Goal: Task Accomplishment & Management: Manage account settings

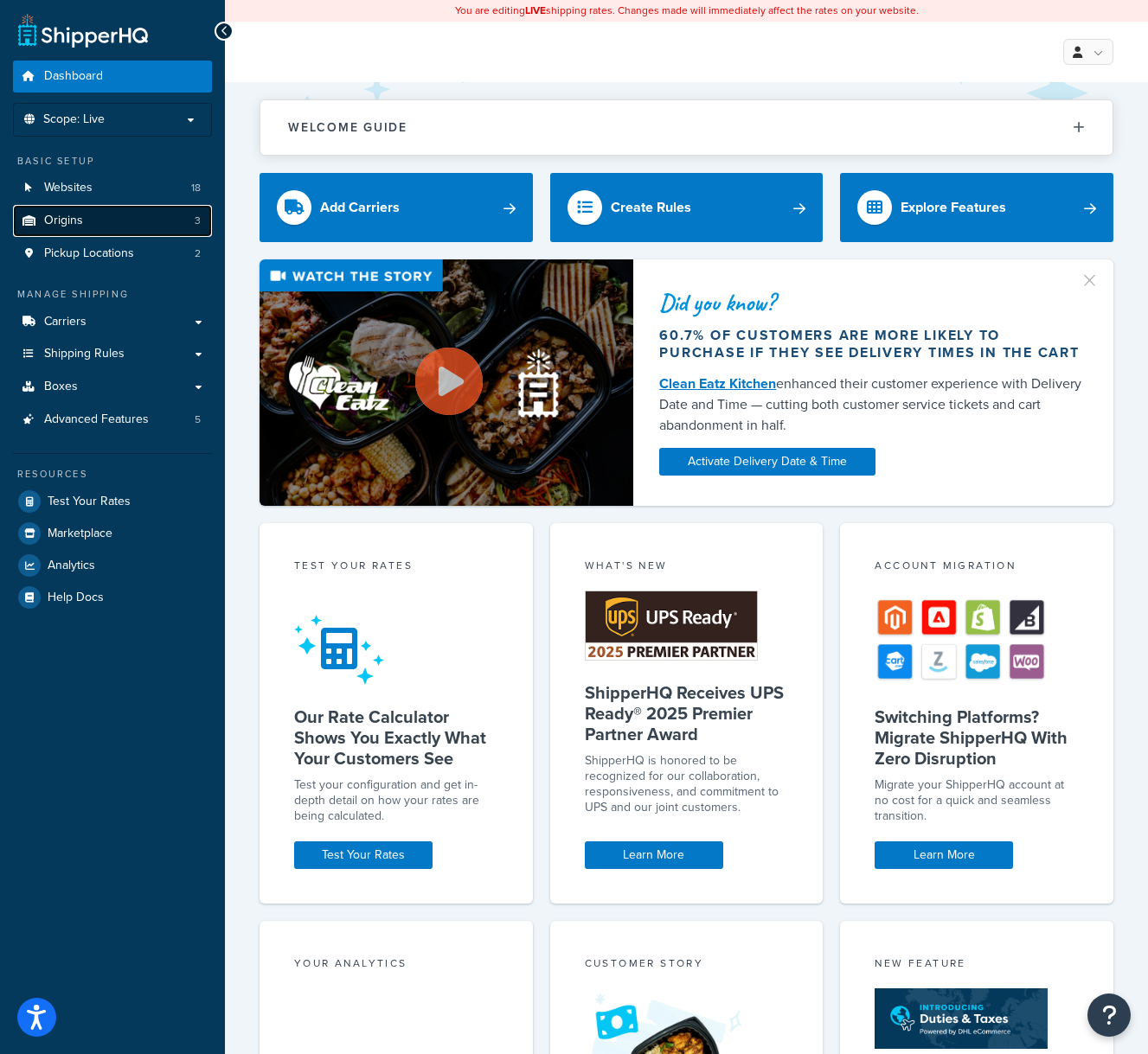
drag, startPoint x: 107, startPoint y: 223, endPoint x: 94, endPoint y: 218, distance: 13.9
click at [108, 223] on link "Origins 3" at bounding box center [112, 221] width 199 height 32
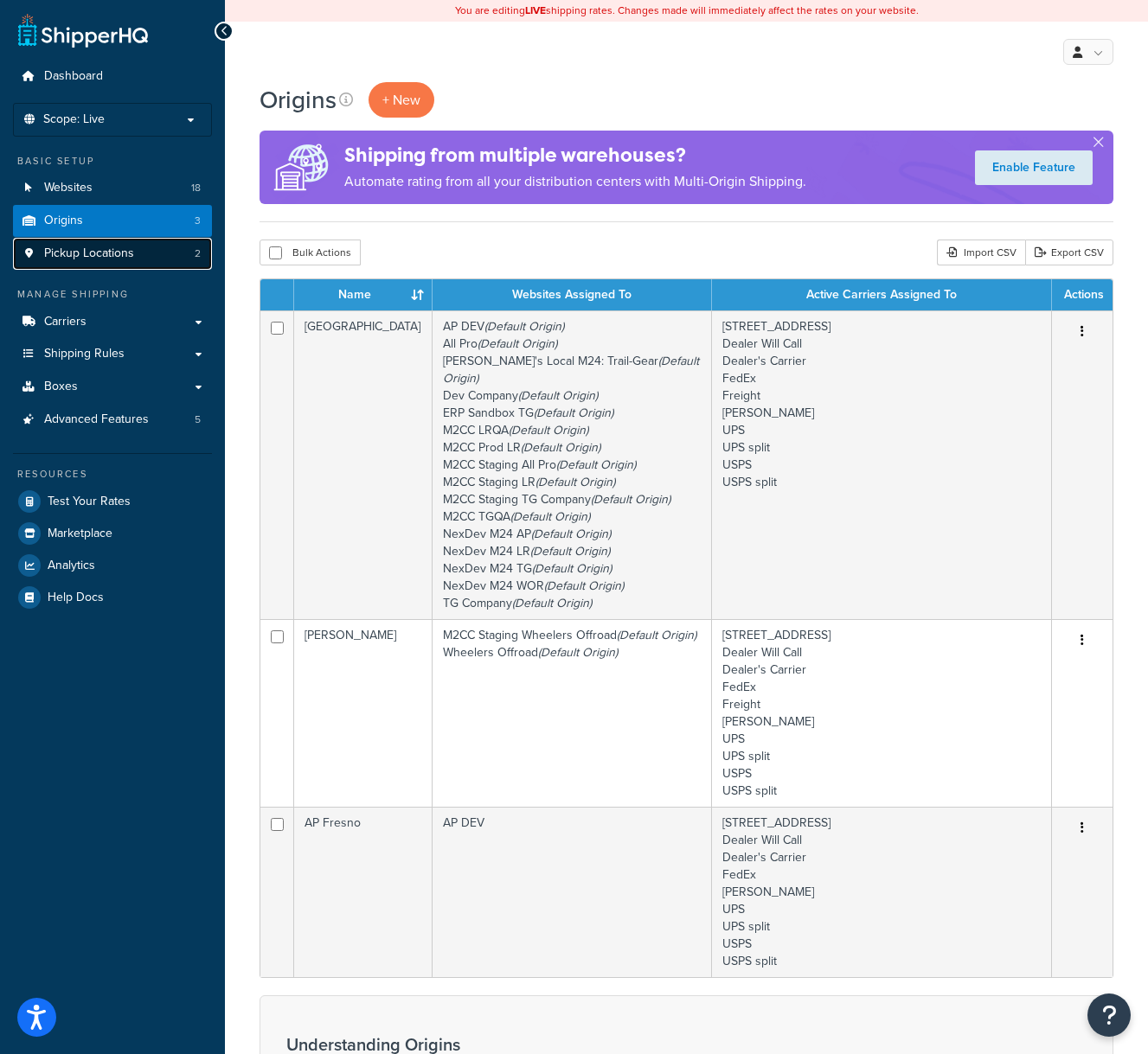
click at [124, 252] on span "Pickup Locations" at bounding box center [89, 254] width 90 height 15
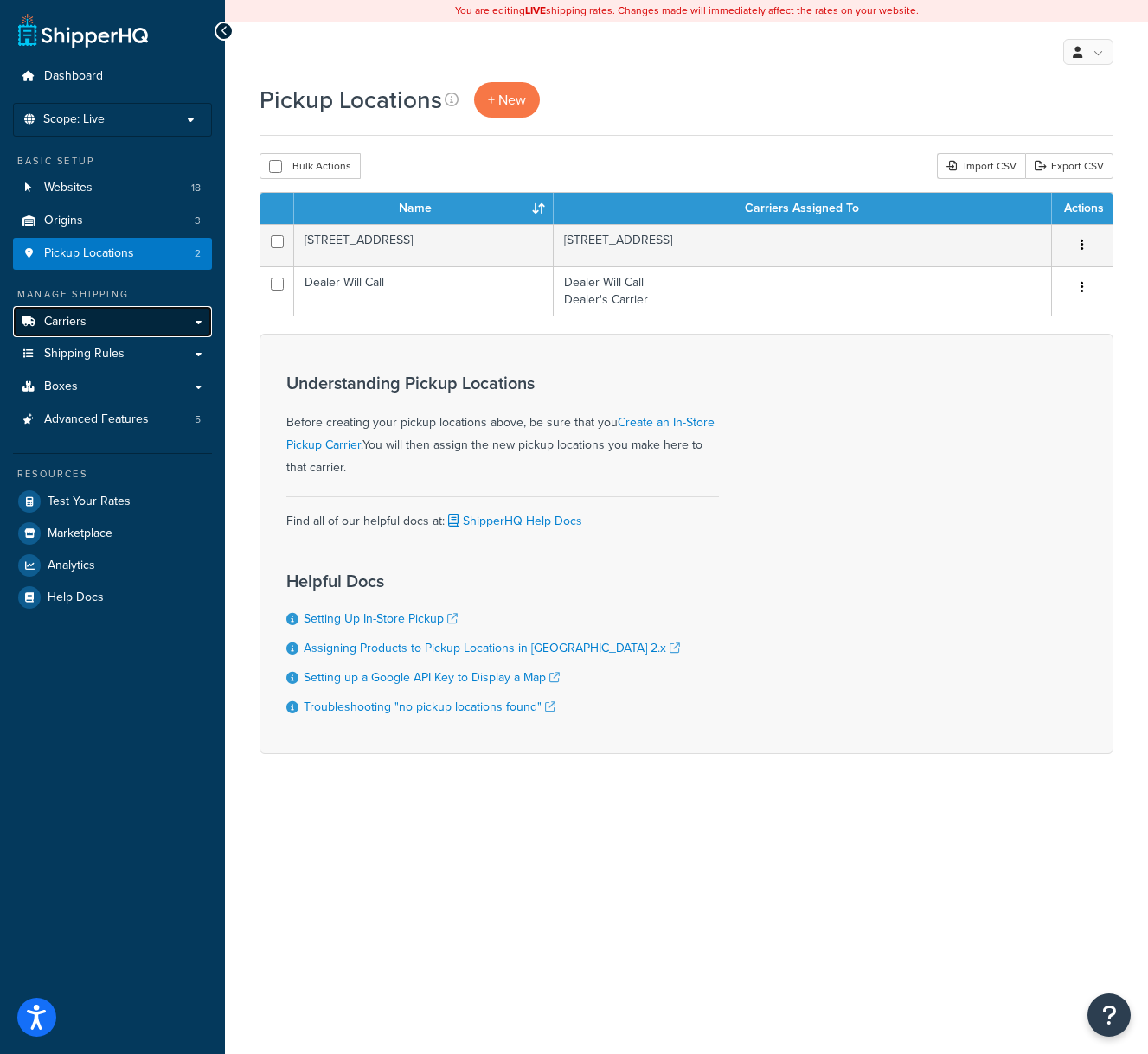
click at [101, 317] on link "Carriers" at bounding box center [112, 322] width 199 height 32
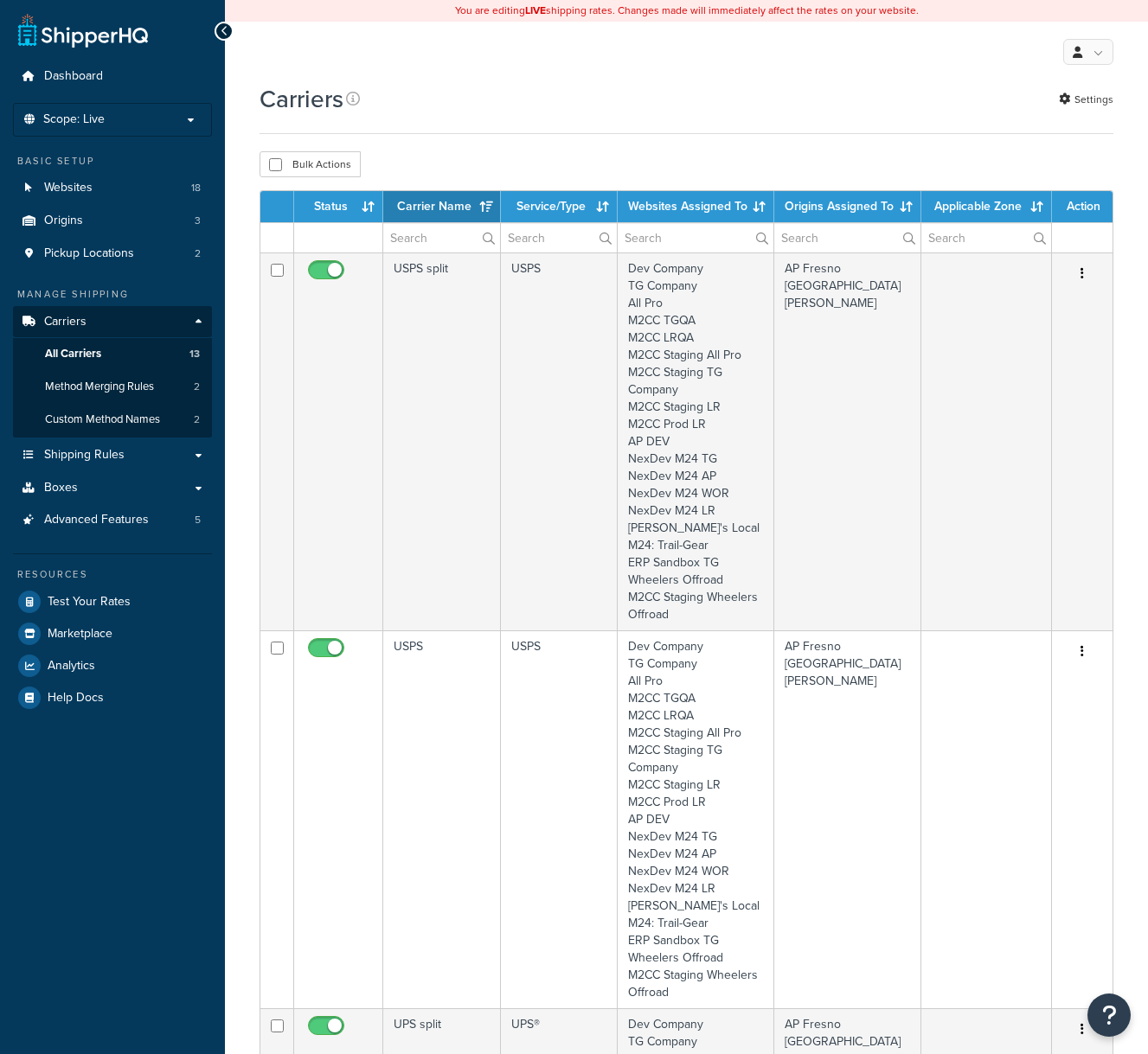
select select "15"
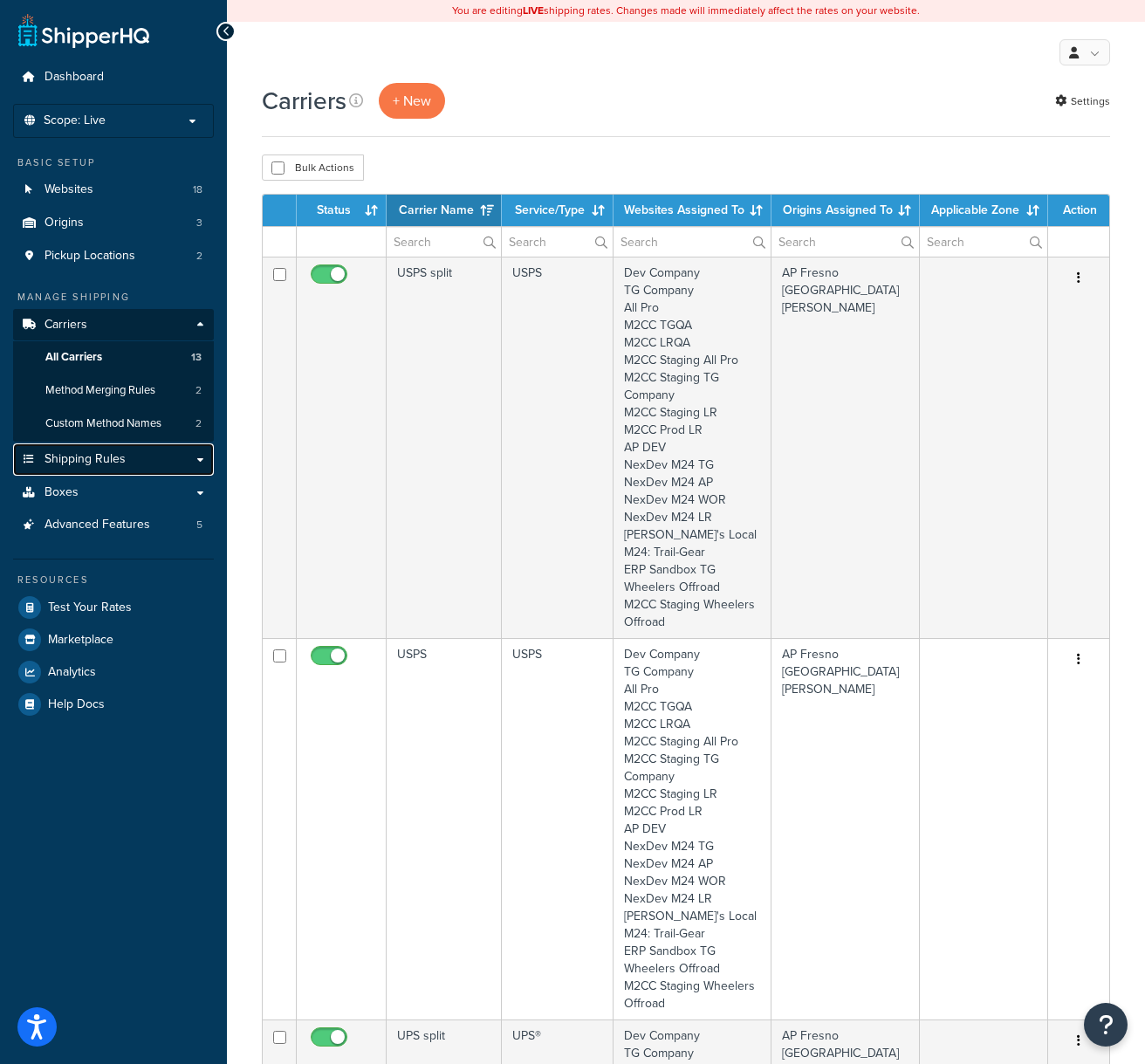
click at [186, 460] on link "Shipping Rules" at bounding box center [113, 460] width 201 height 32
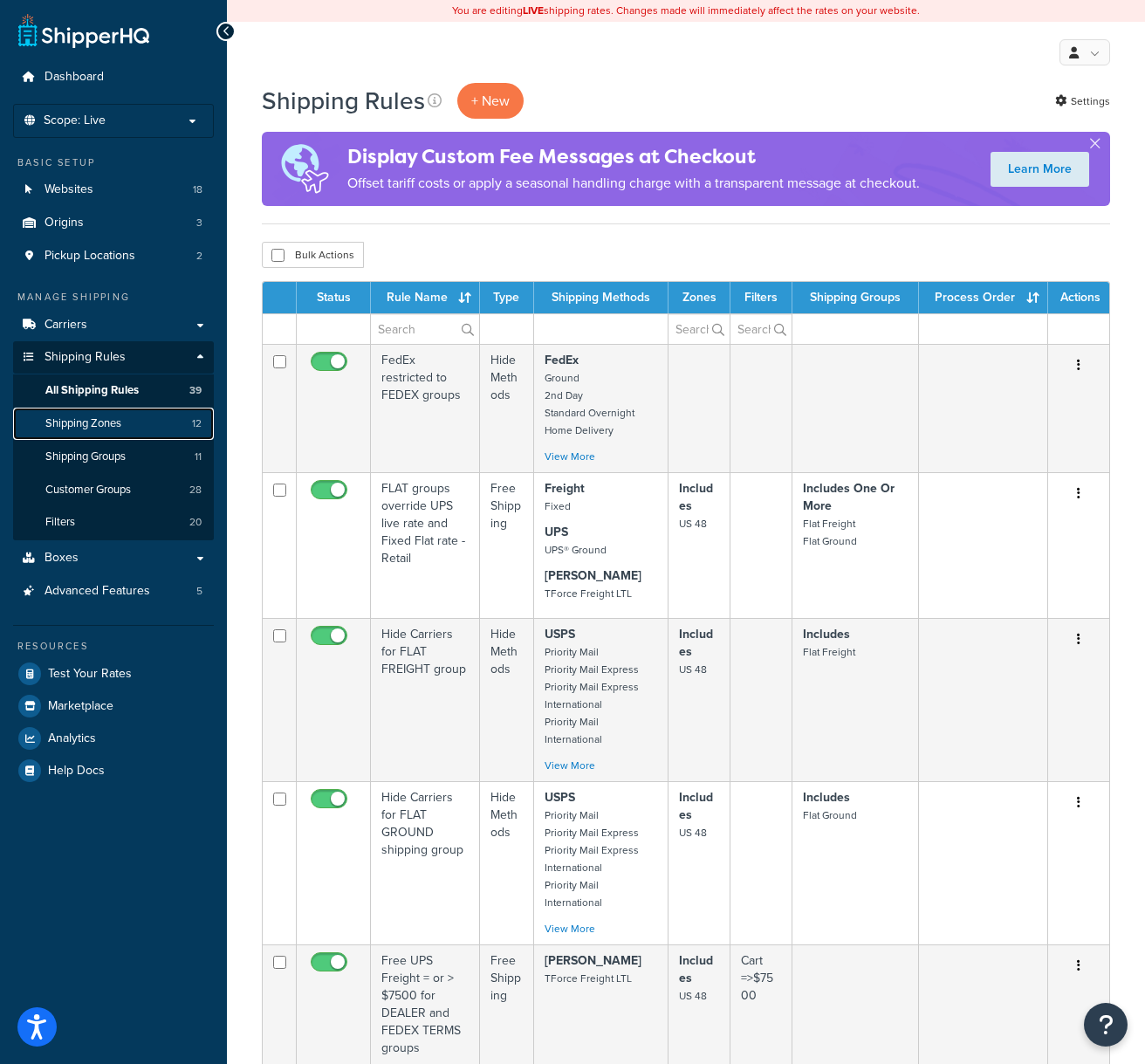
click at [135, 424] on link "Shipping Zones 12" at bounding box center [113, 423] width 201 height 32
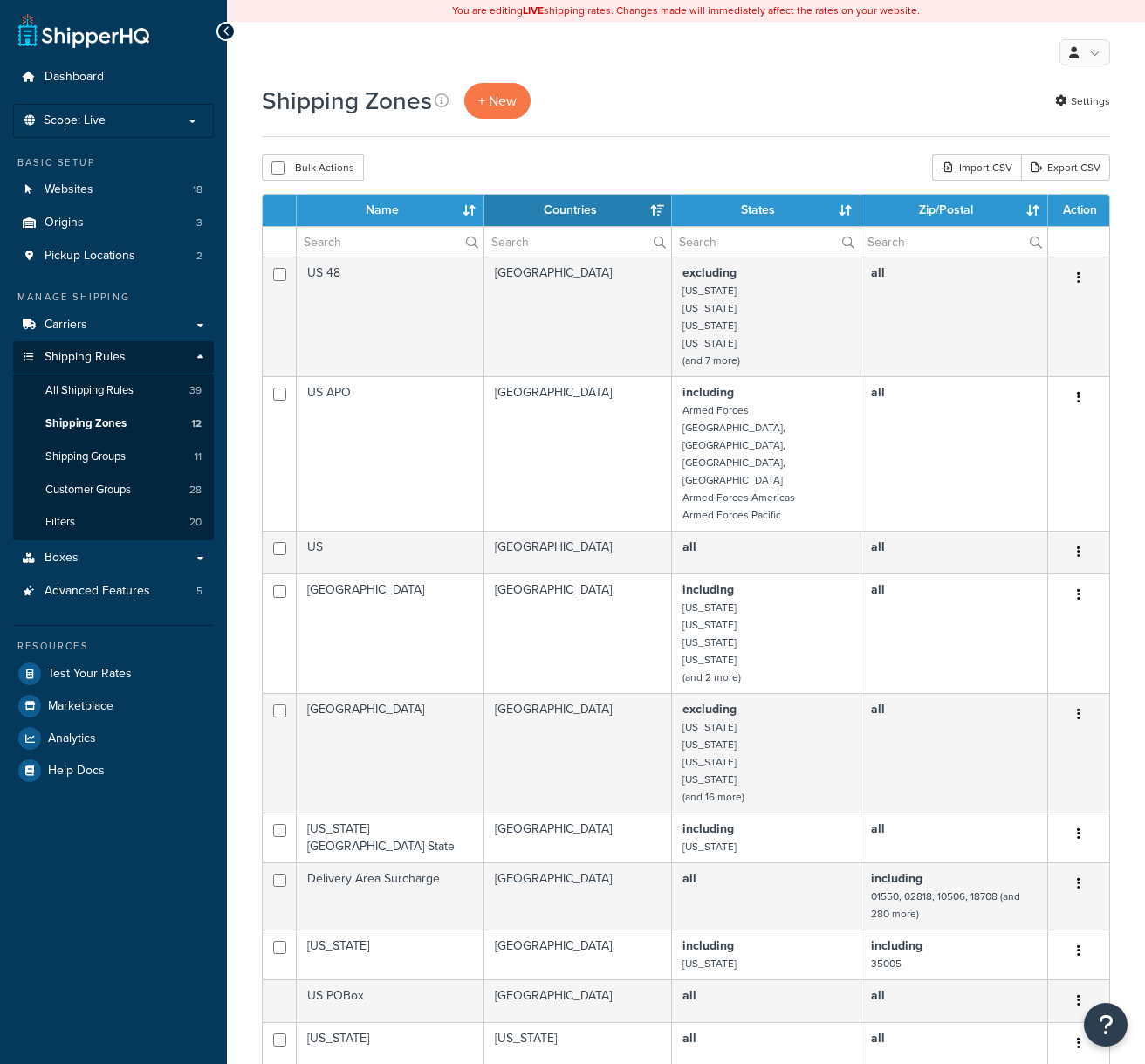
select select "15"
click at [161, 427] on link "Shipping Zones 12" at bounding box center [113, 423] width 201 height 32
select select "15"
click at [117, 453] on span "Shipping Groups" at bounding box center [86, 457] width 80 height 15
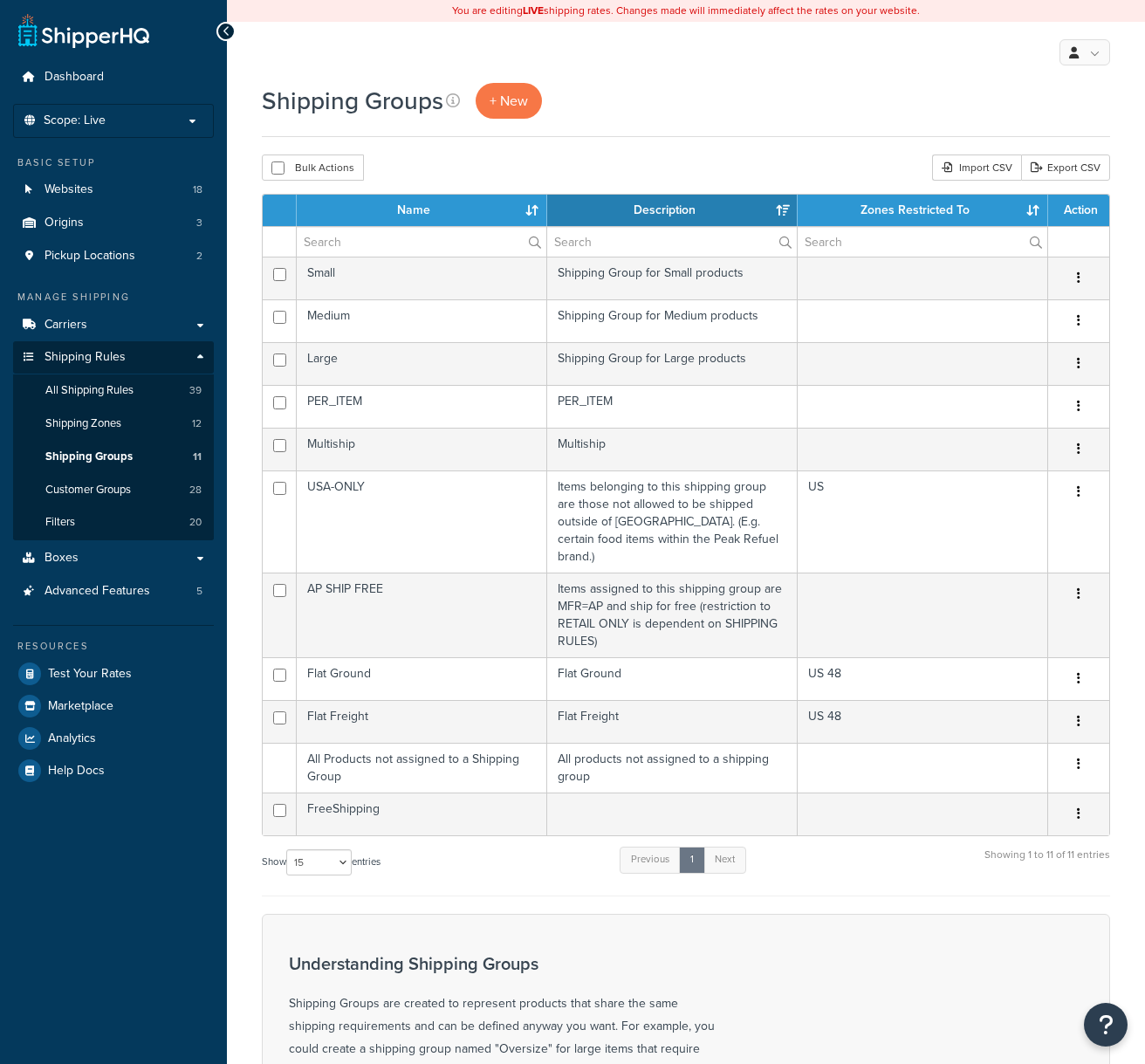
select select "15"
click at [146, 324] on link "Carriers" at bounding box center [113, 325] width 201 height 32
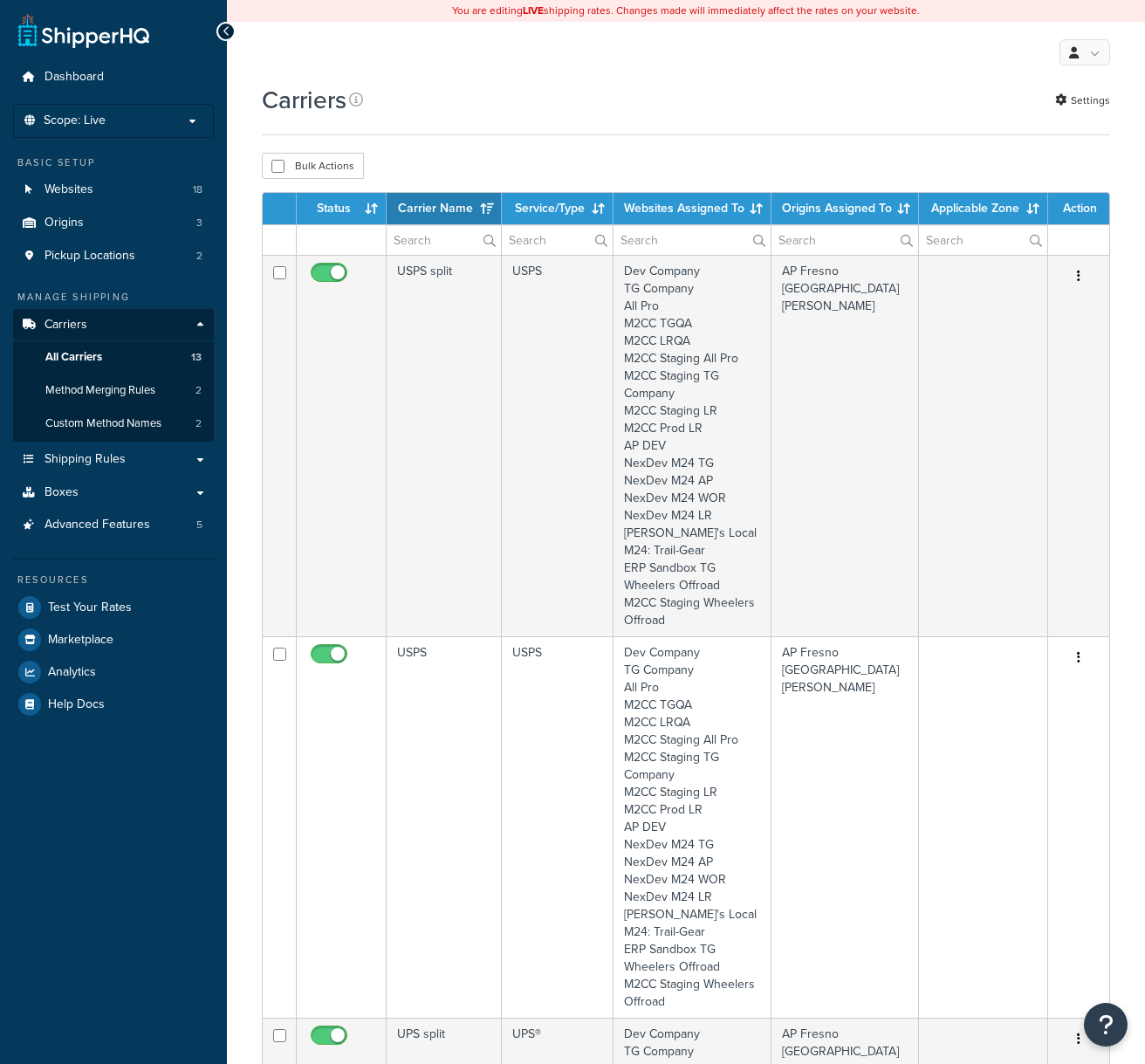
select select "15"
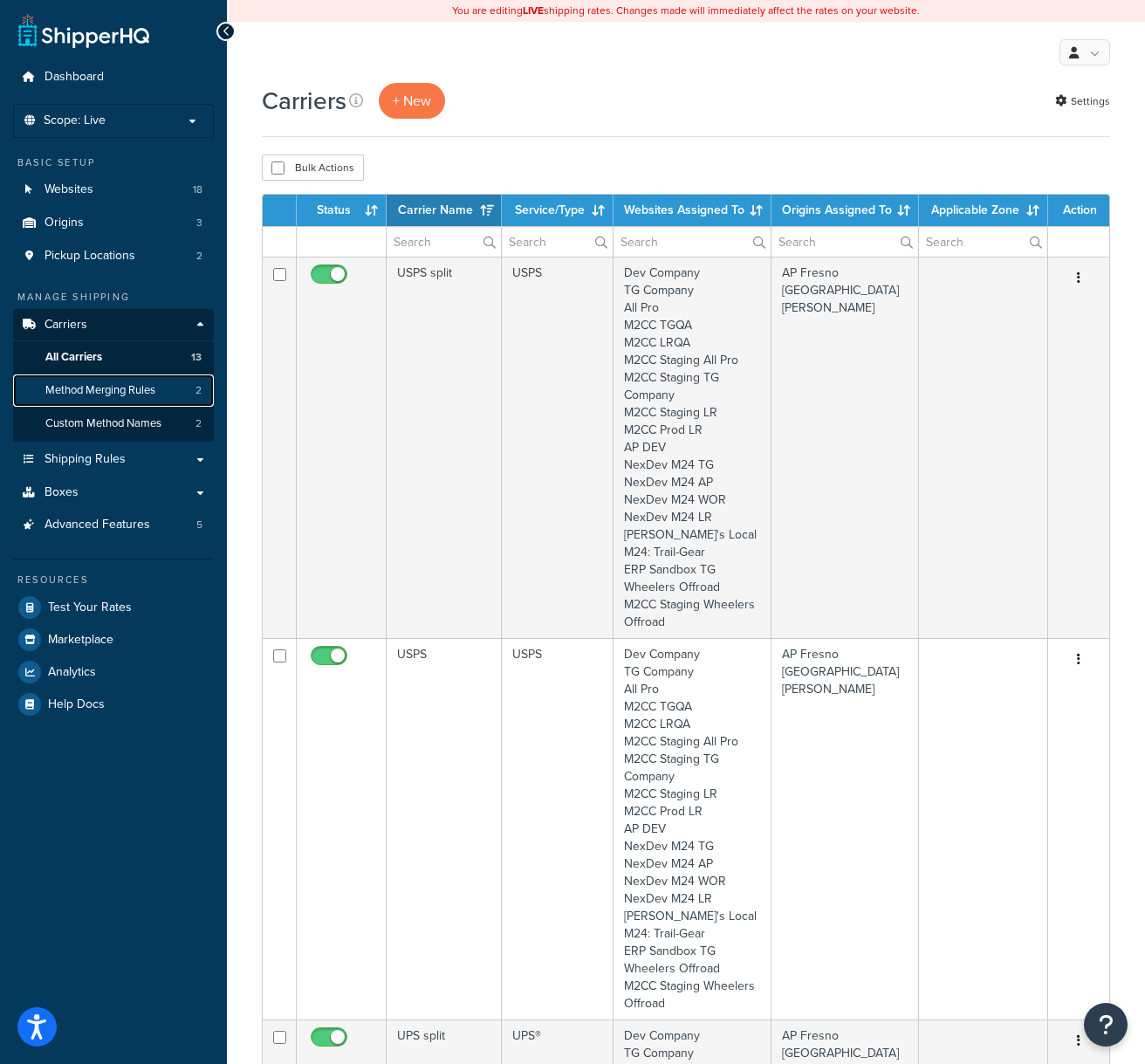
click at [125, 401] on link "Method Merging Rules 2" at bounding box center [113, 391] width 201 height 32
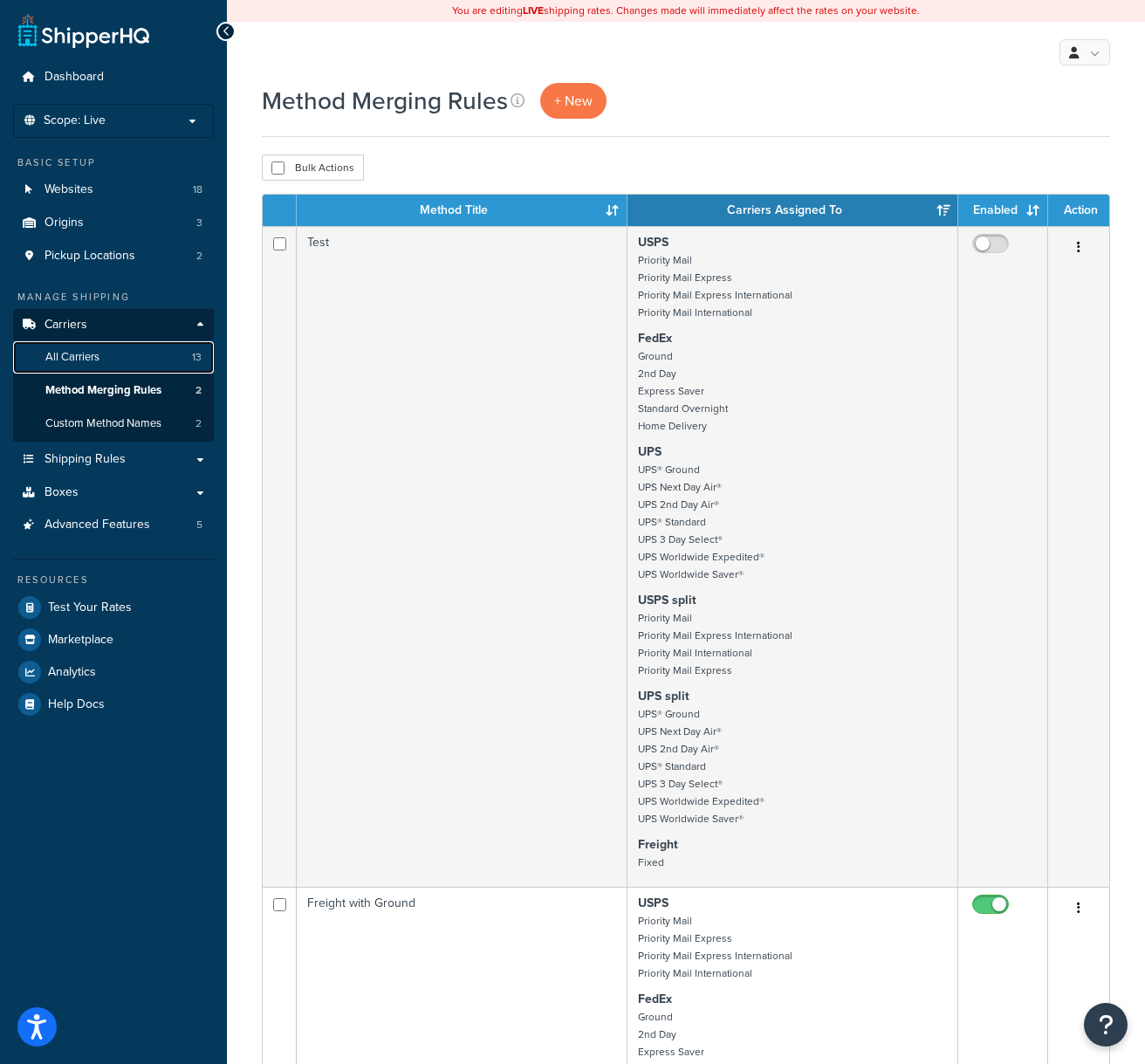
click at [102, 353] on link "All Carriers 13" at bounding box center [113, 358] width 201 height 32
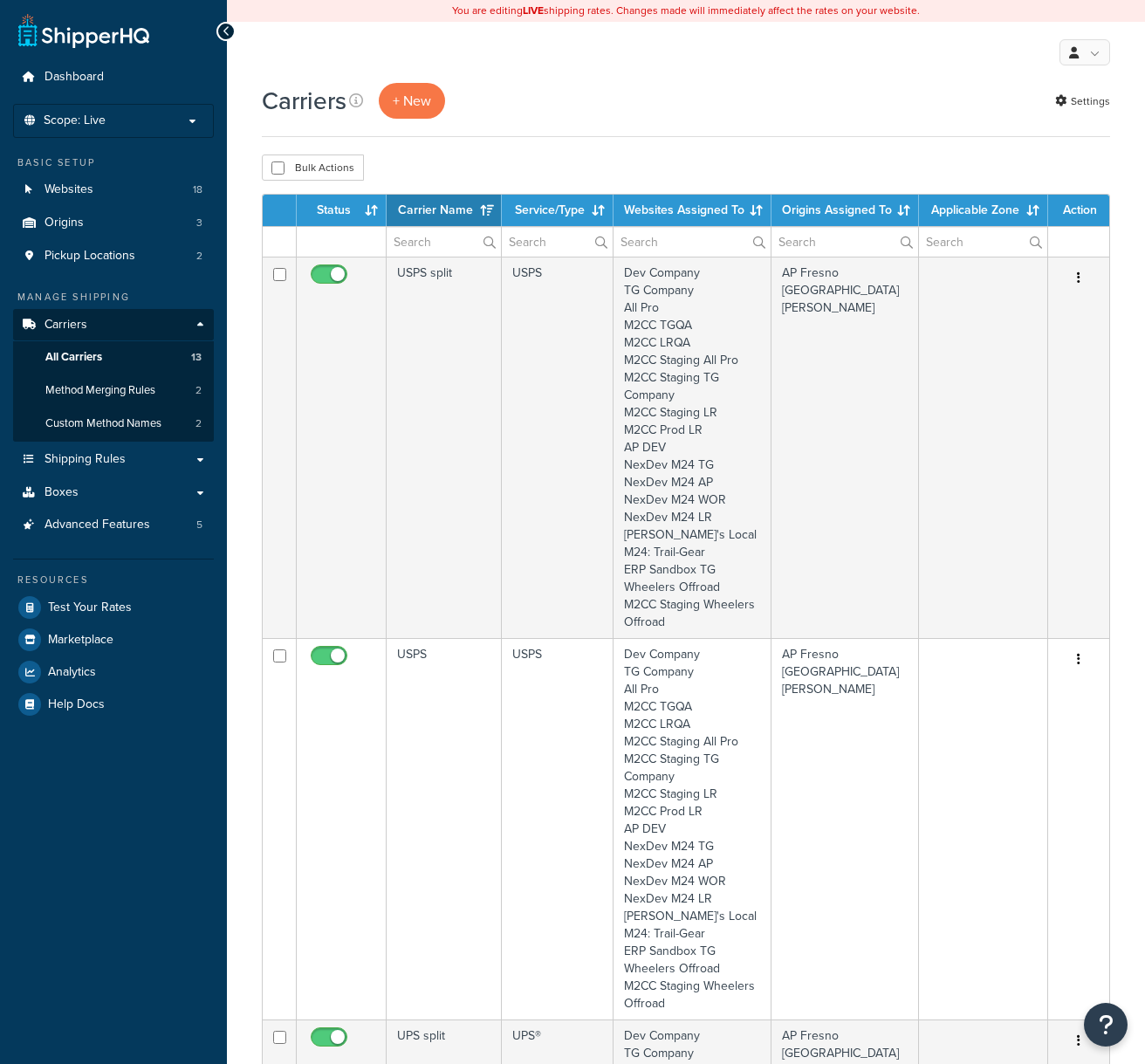
select select "15"
click at [115, 459] on span "Shipping Rules" at bounding box center [85, 460] width 81 height 15
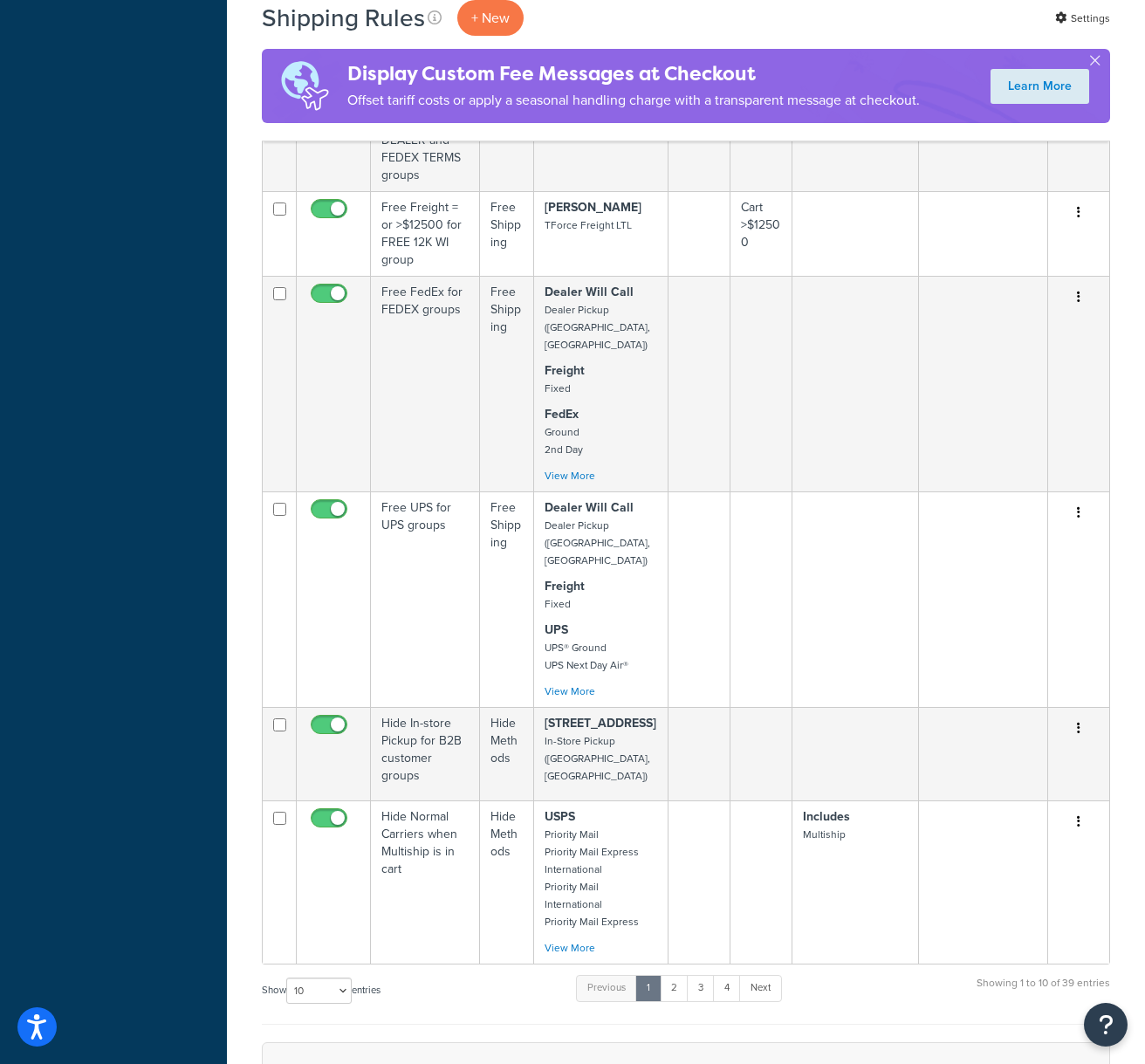
scroll to position [1201, 0]
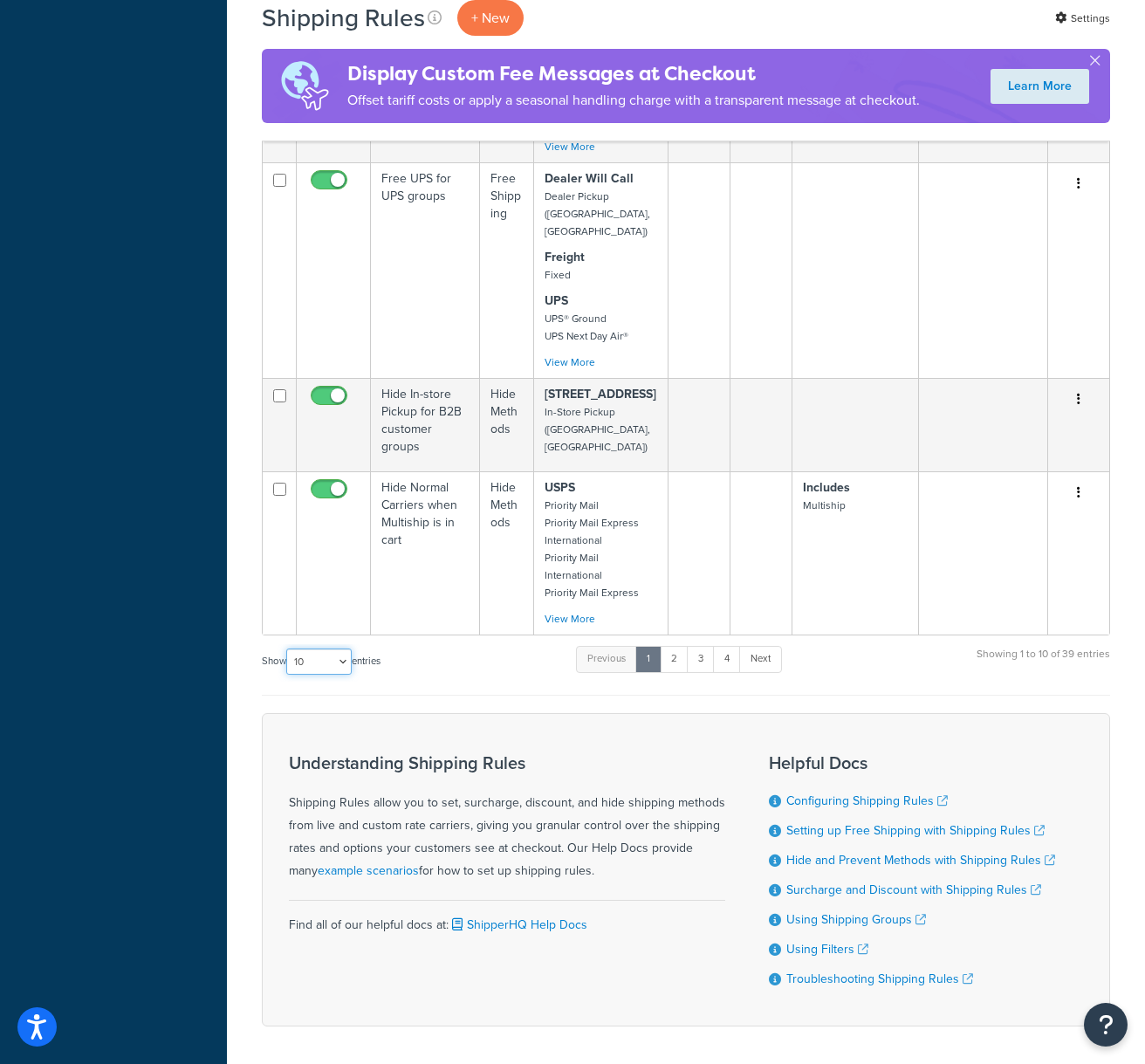
click at [345, 648] on select "10 15 25 50 100 1000" at bounding box center [318, 661] width 66 height 26
select select "50"
click at [288, 648] on select "10 15 25 50 100 1000" at bounding box center [318, 661] width 66 height 26
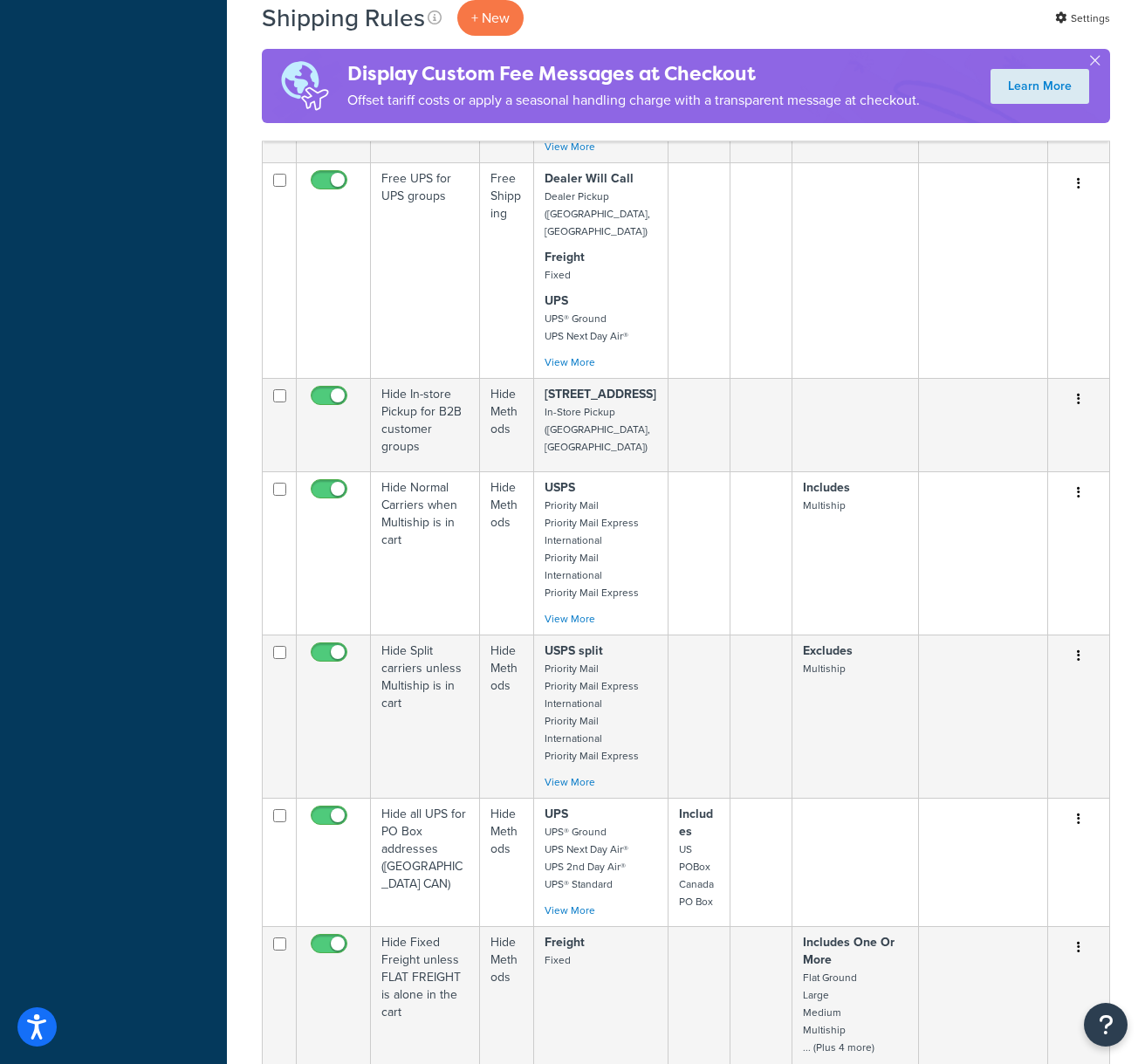
drag, startPoint x: 793, startPoint y: 40, endPoint x: 811, endPoint y: 74, distance: 38.5
click at [794, 39] on div "Shipping Rules + New Settings Display Custom Fee Messages at Checkout Offset ta…" at bounding box center [686, 71] width 849 height 141
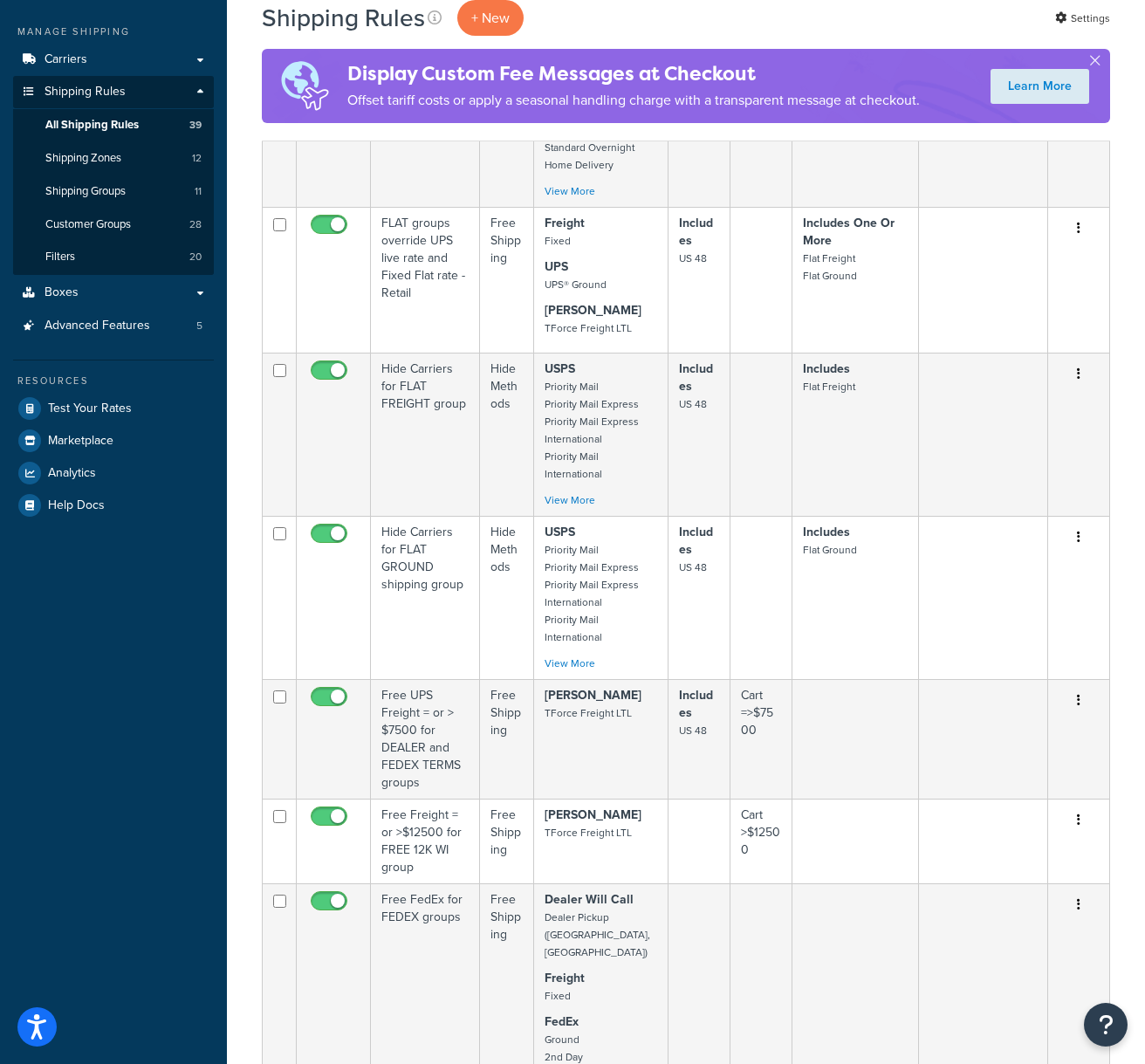
scroll to position [0, 0]
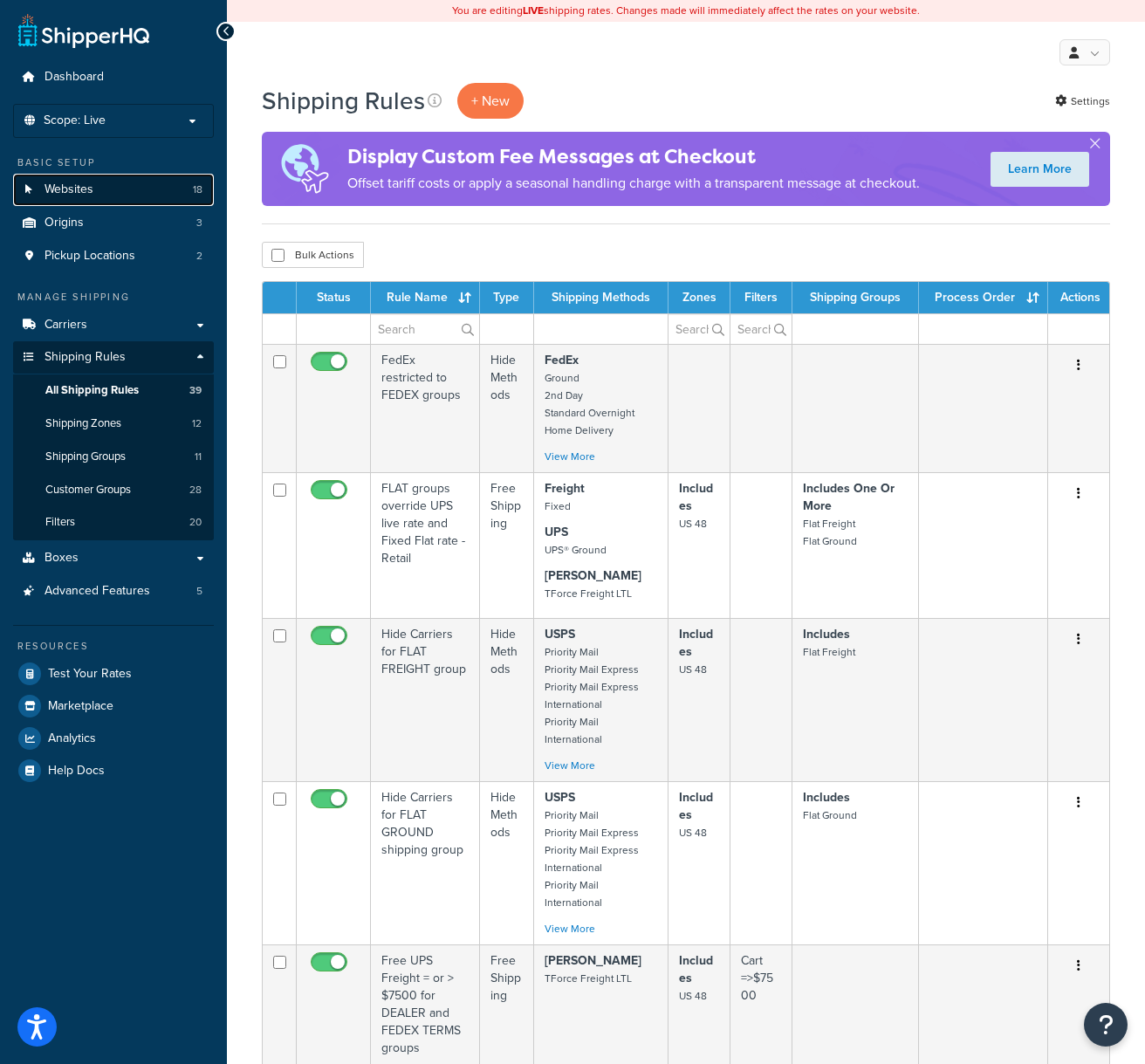
click at [133, 193] on link "Websites 18" at bounding box center [113, 190] width 201 height 32
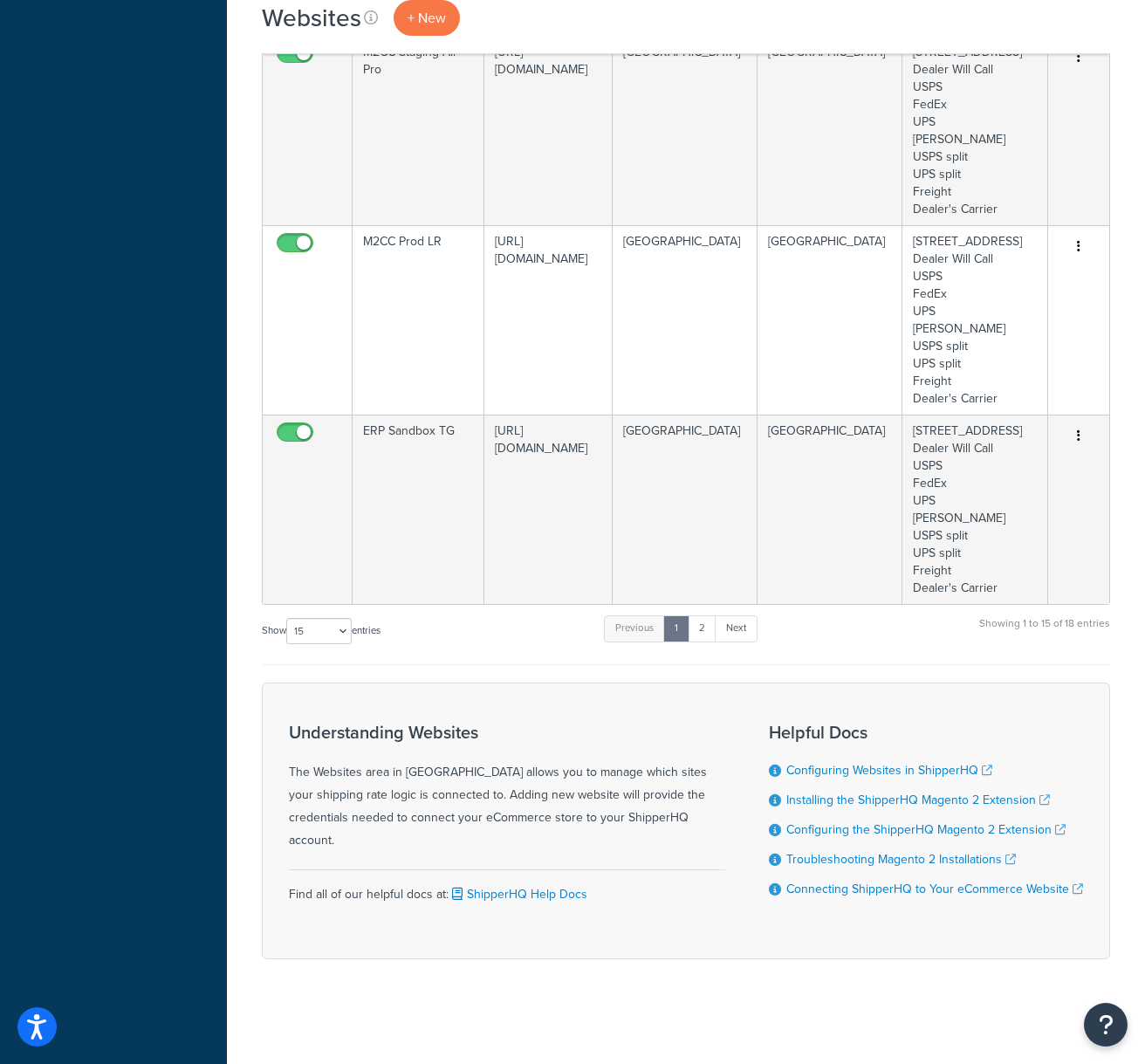
scroll to position [2697, 0]
click at [341, 645] on select "10 15 25 50 100" at bounding box center [318, 630] width 66 height 26
select select "50"
click at [288, 645] on select "10 15 25 50 100" at bounding box center [318, 630] width 66 height 26
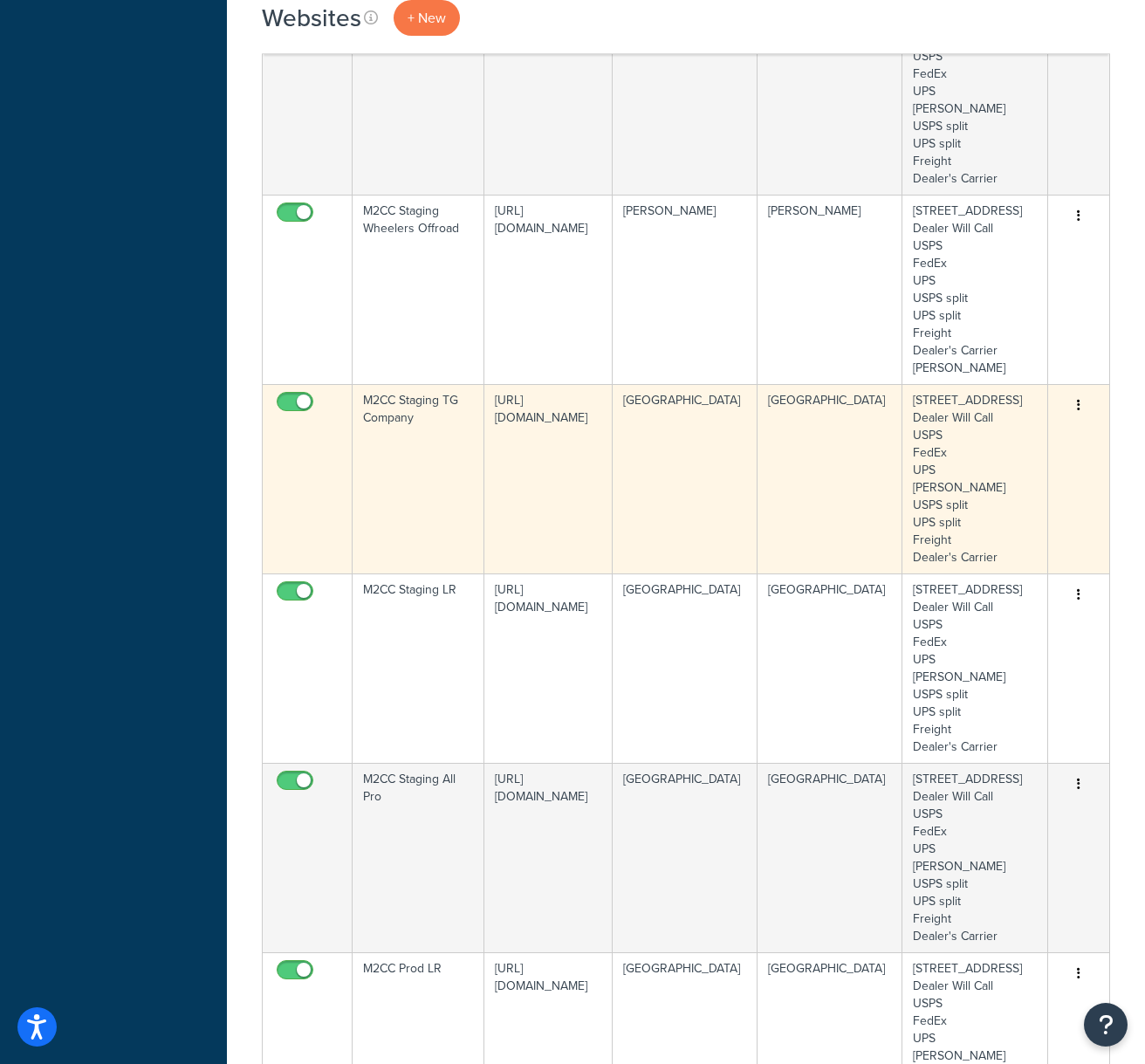
scroll to position [1733, 0]
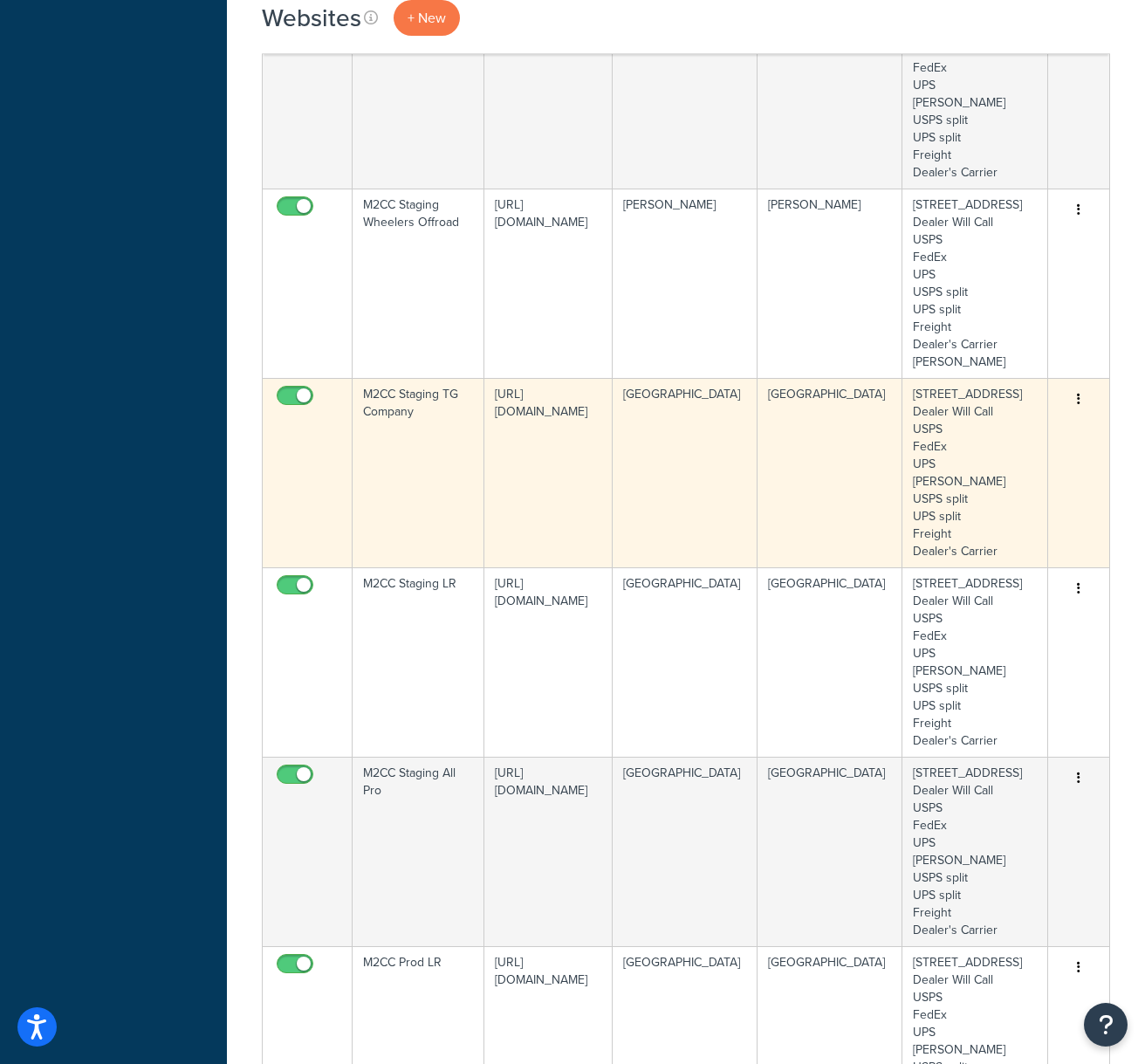
click at [785, 567] on td "[GEOGRAPHIC_DATA]" at bounding box center [830, 472] width 145 height 190
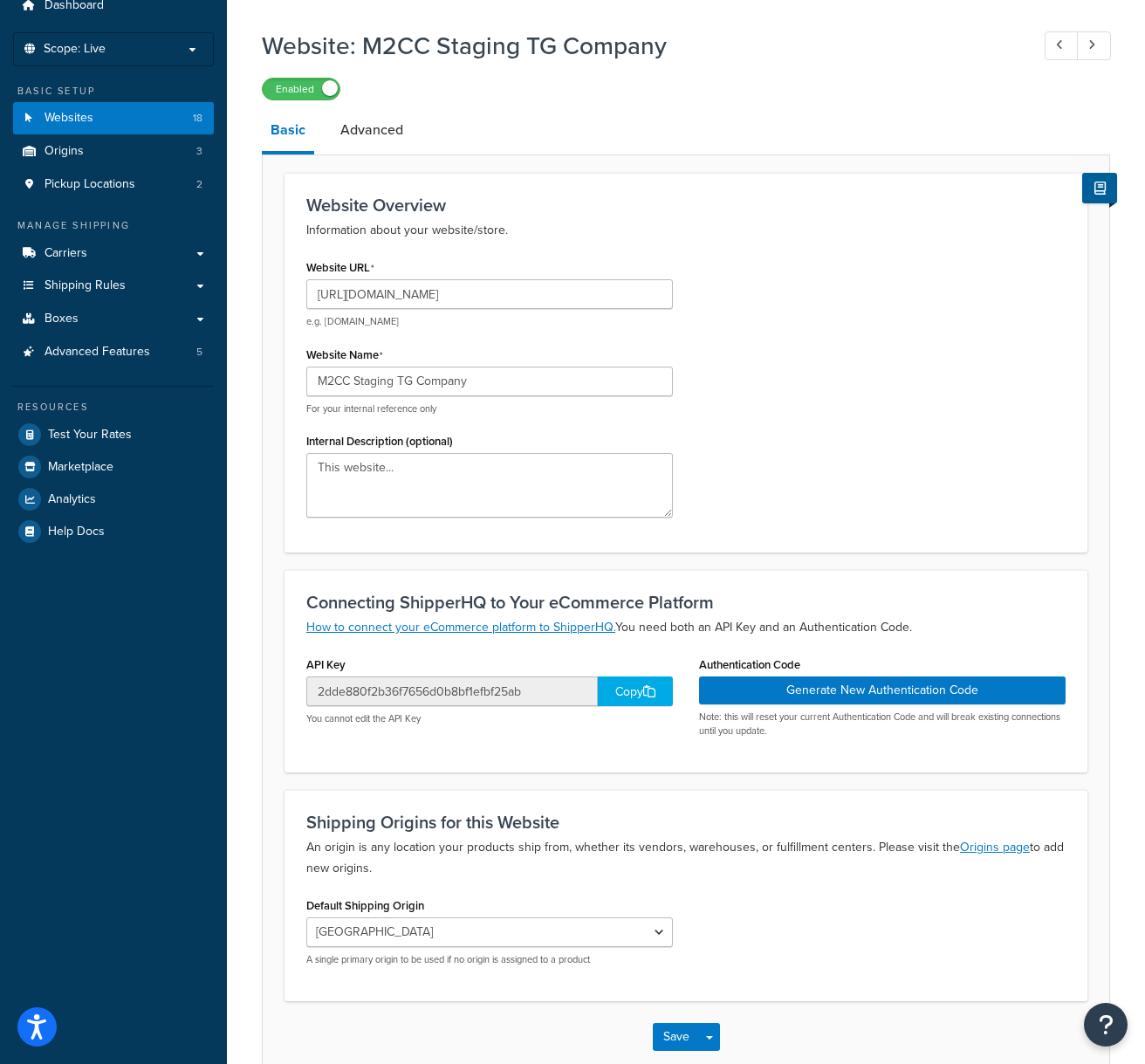
scroll to position [171, 0]
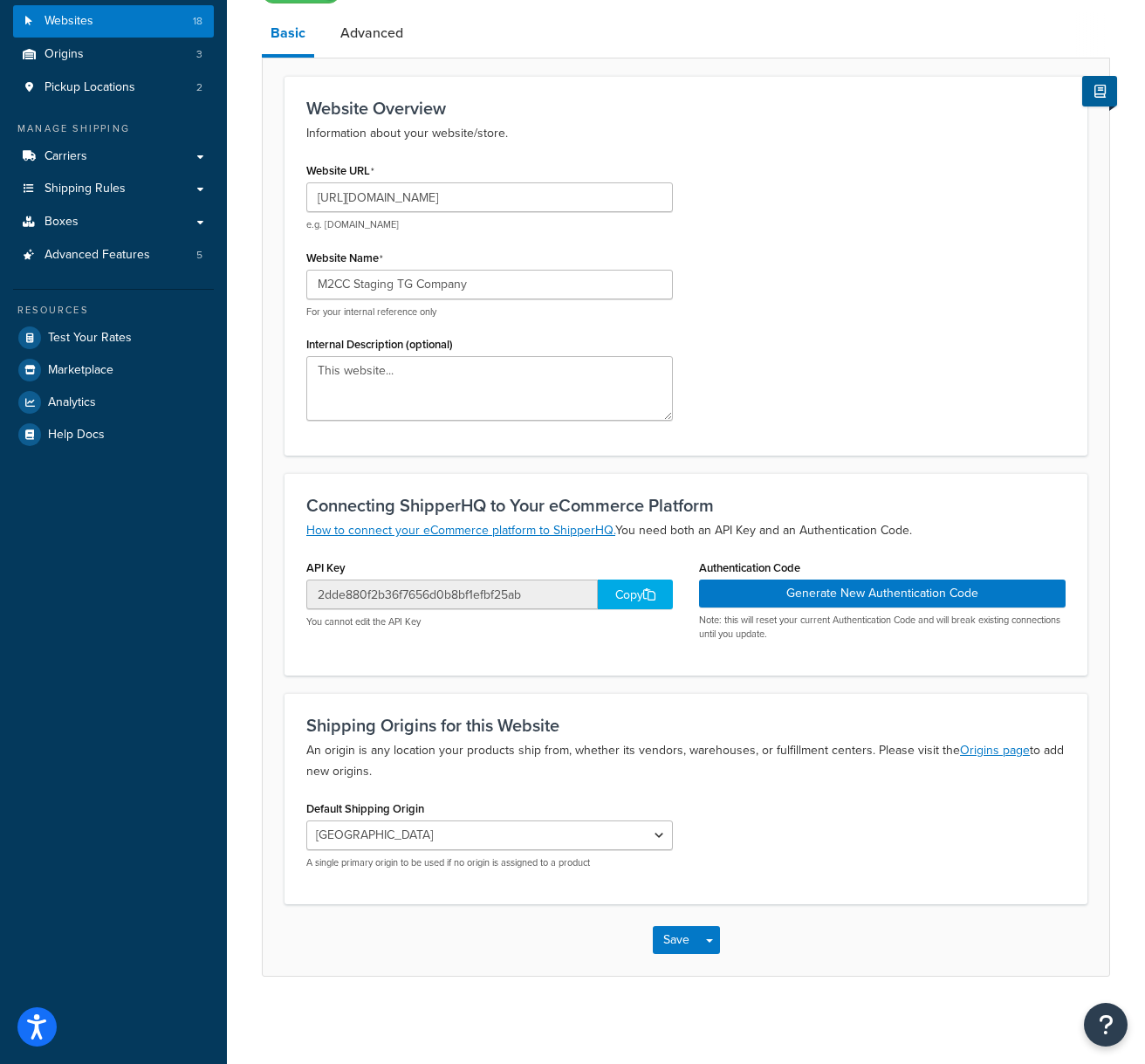
click at [652, 597] on icon at bounding box center [649, 594] width 12 height 12
click at [868, 595] on button "Generate New Authentication Code" at bounding box center [882, 593] width 366 height 28
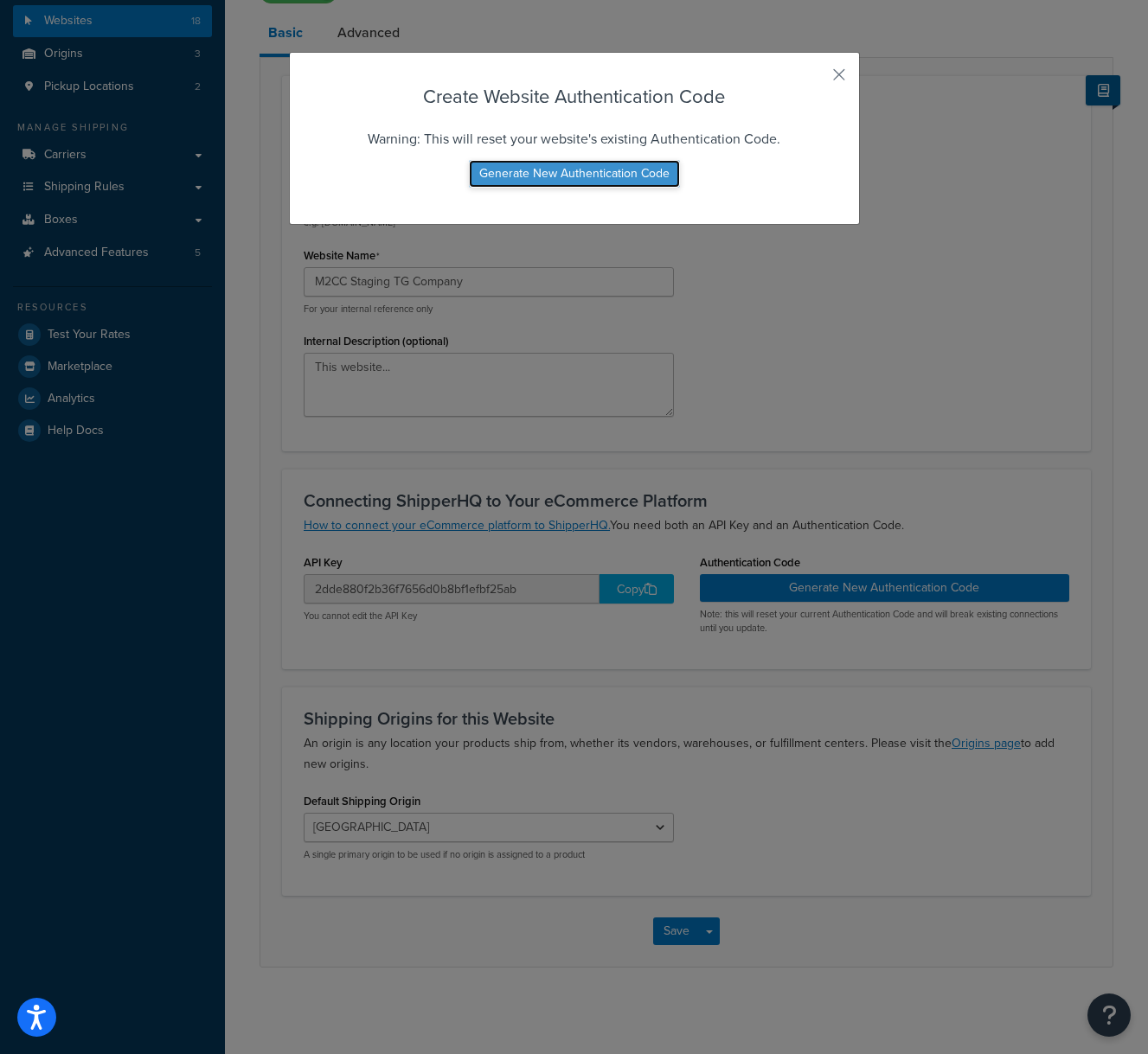
click at [605, 173] on button "Generate New Authentication Code" at bounding box center [574, 173] width 211 height 27
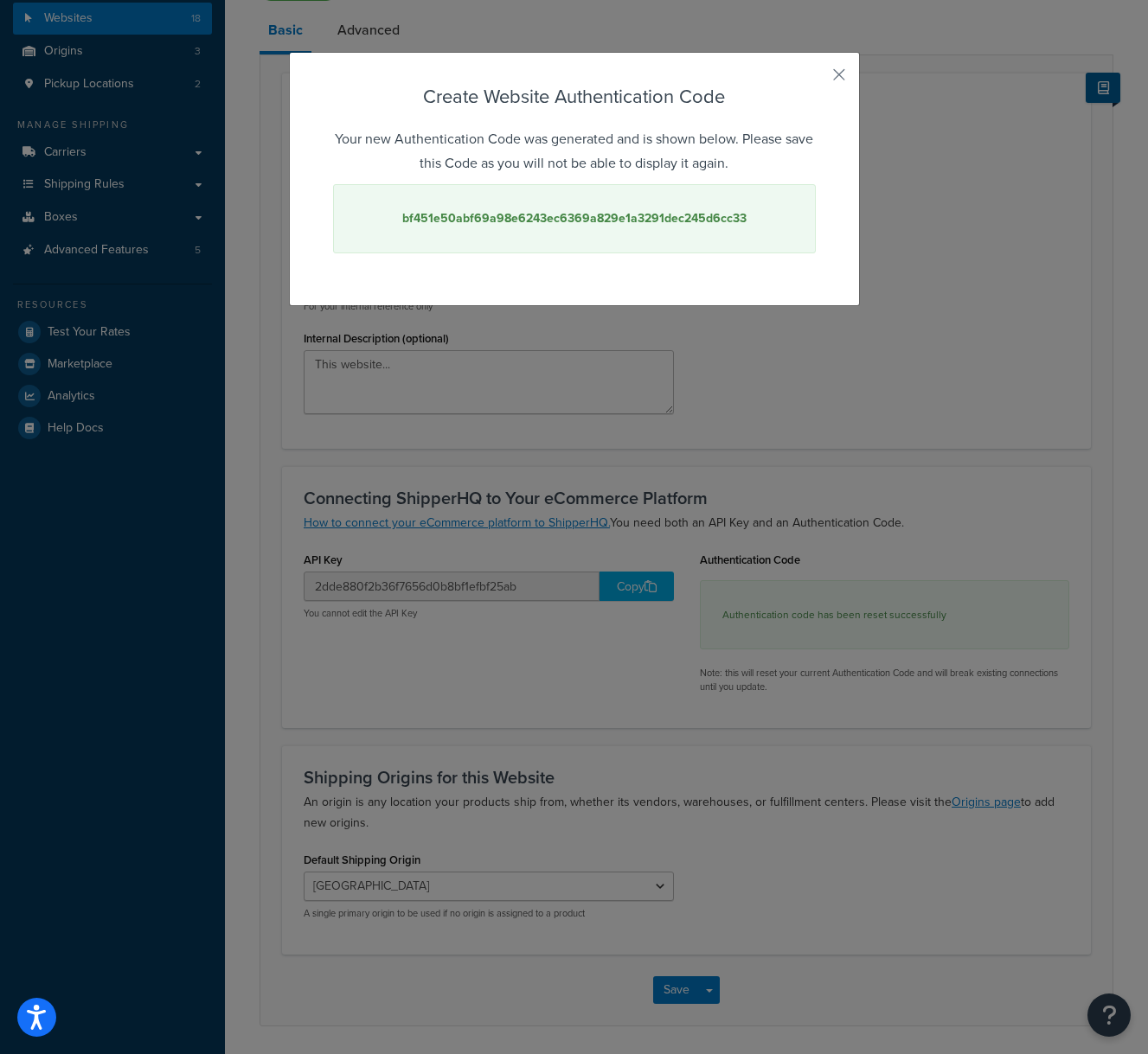
click at [585, 212] on strong "bf451e50abf69a98e6243ec6369a829e1a3291dec245d6cc33" at bounding box center [574, 218] width 344 height 18
copy strong "bf451e50abf69a98e6243ec6369a829e1a3291dec245d6cc33"
click at [815, 78] on button "button" at bounding box center [814, 80] width 5 height 5
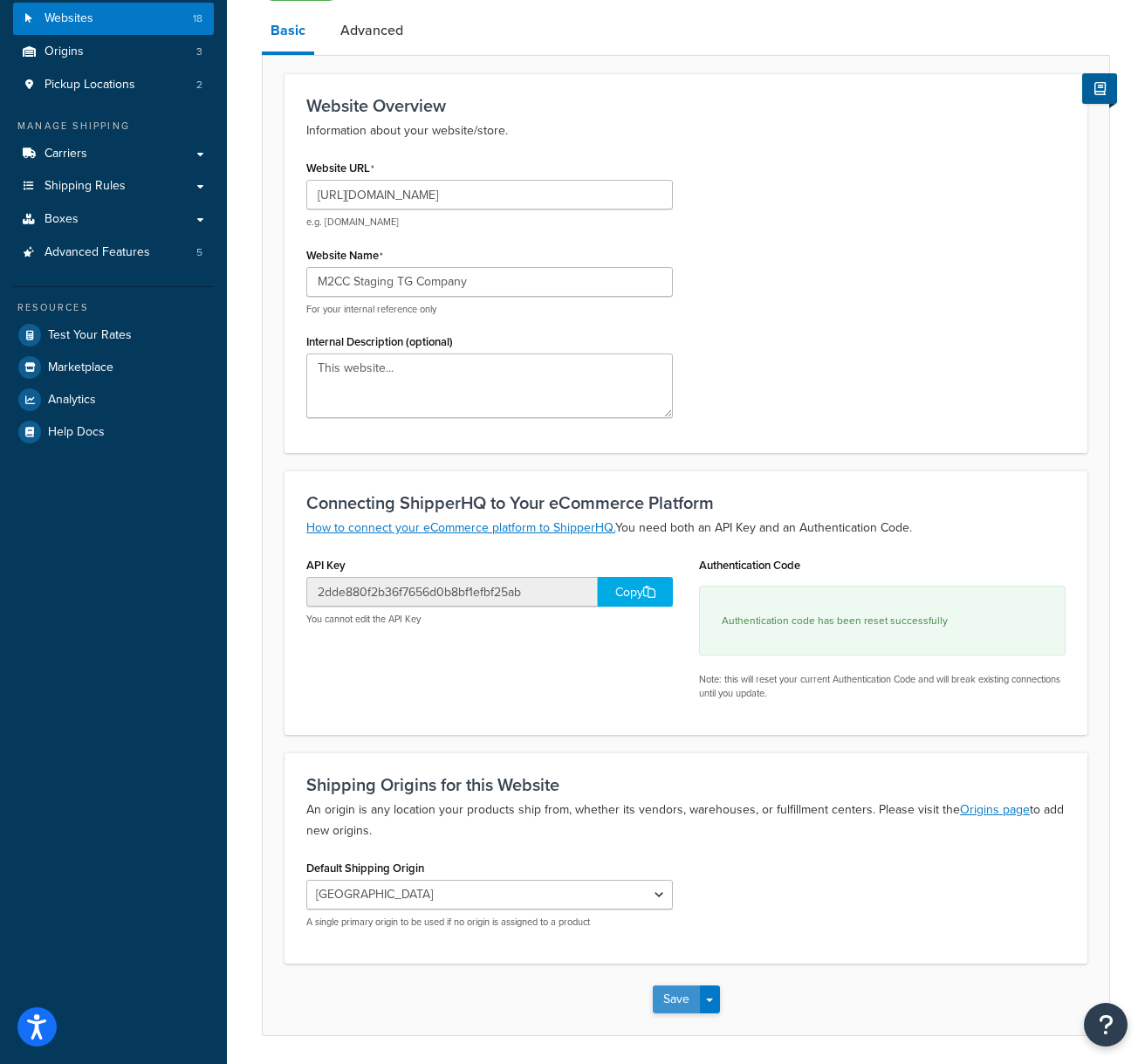
click at [671, 1001] on button "Save" at bounding box center [676, 998] width 47 height 28
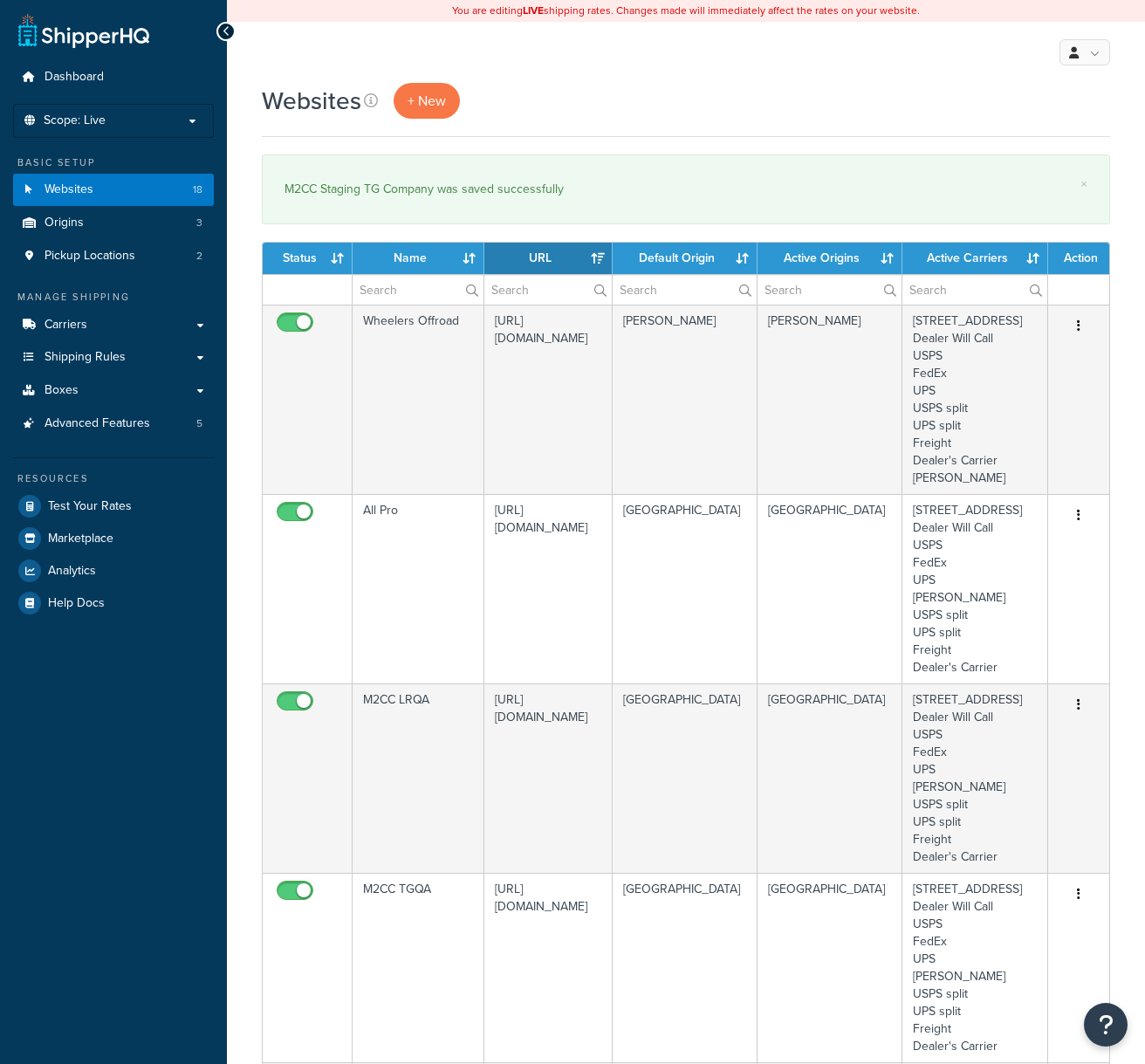
select select "15"
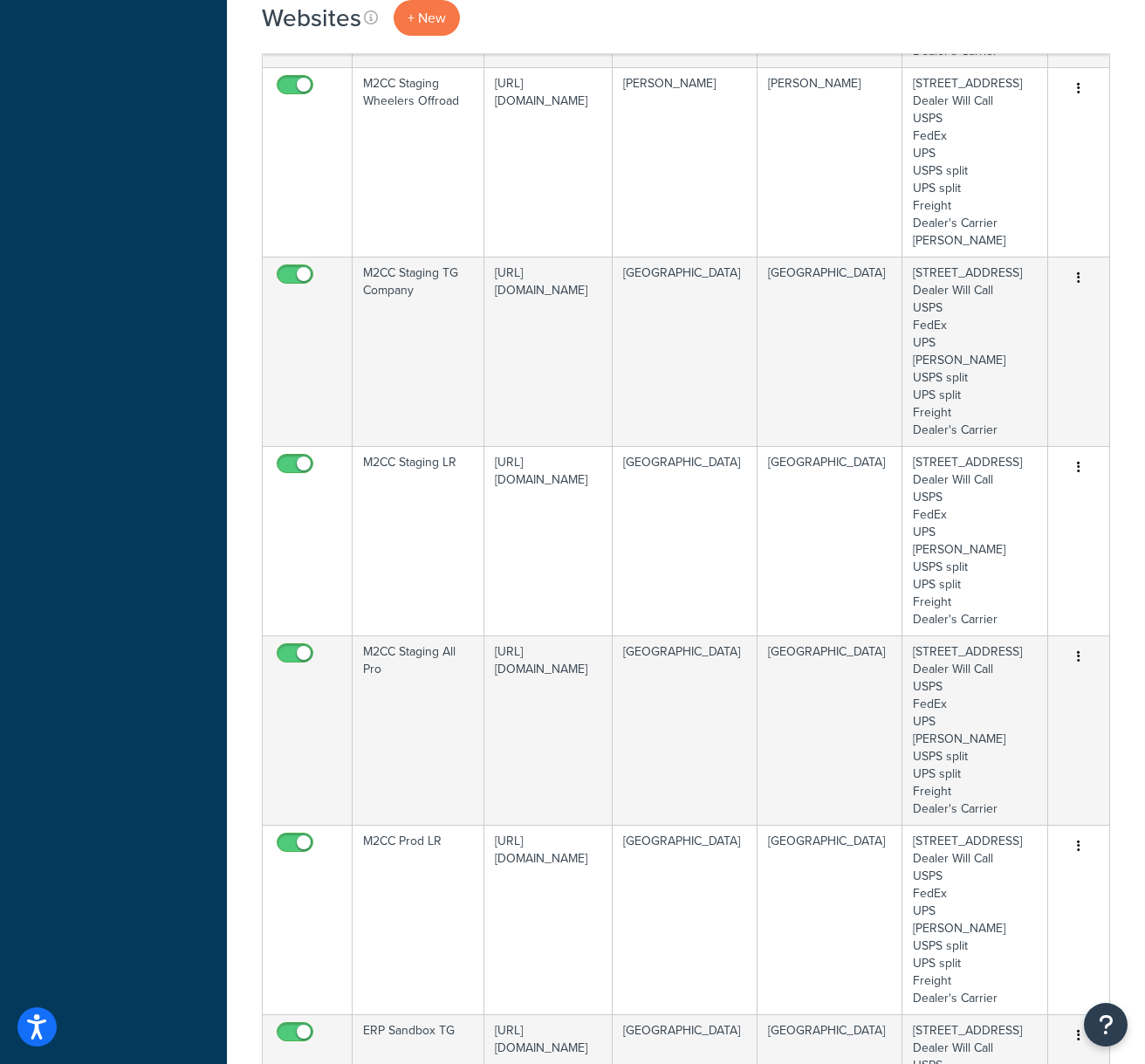
scroll to position [2153, 0]
